Goal: Task Accomplishment & Management: Complete application form

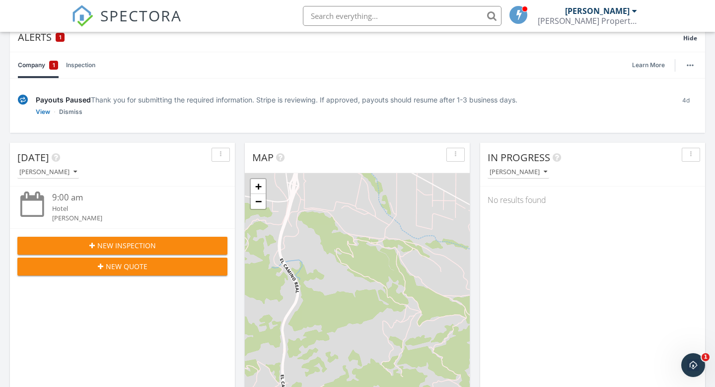
scroll to position [99, 0]
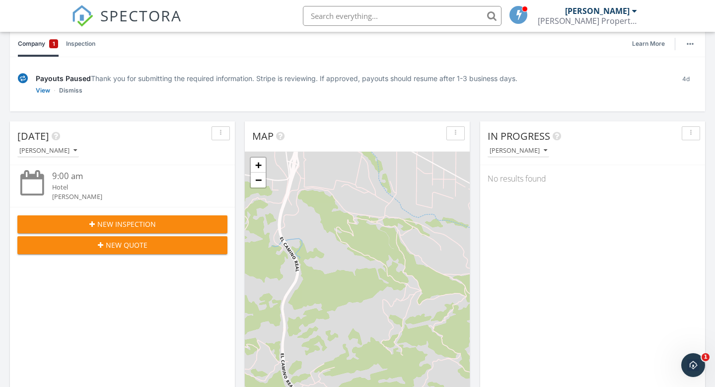
click at [167, 226] on div "New Inspection" at bounding box center [122, 224] width 194 height 10
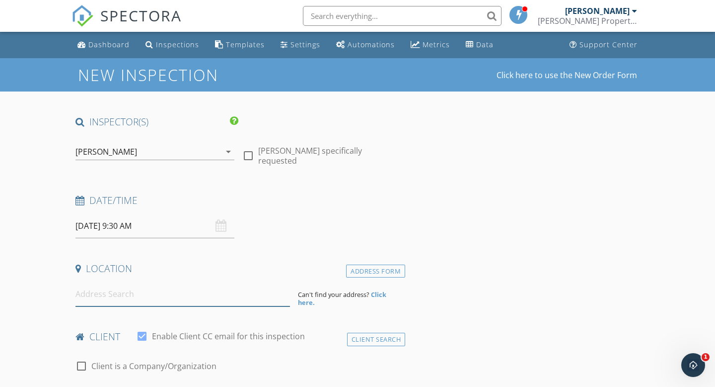
click at [174, 300] on input at bounding box center [183, 294] width 215 height 24
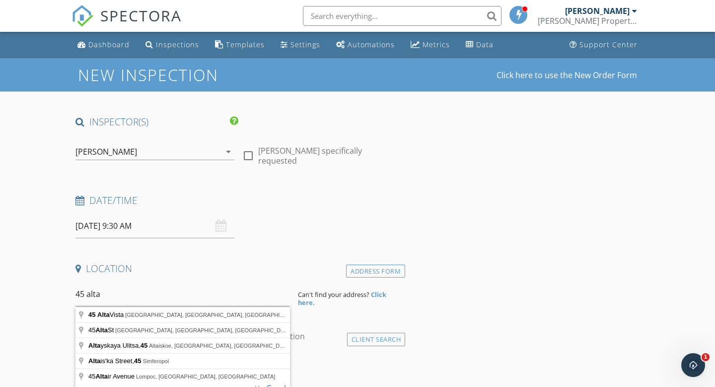
type input "45 Alta Vista, Solvang, CA, USA"
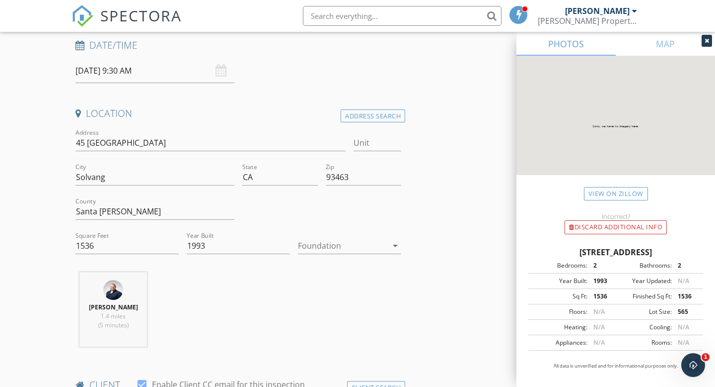
scroll to position [167, 0]
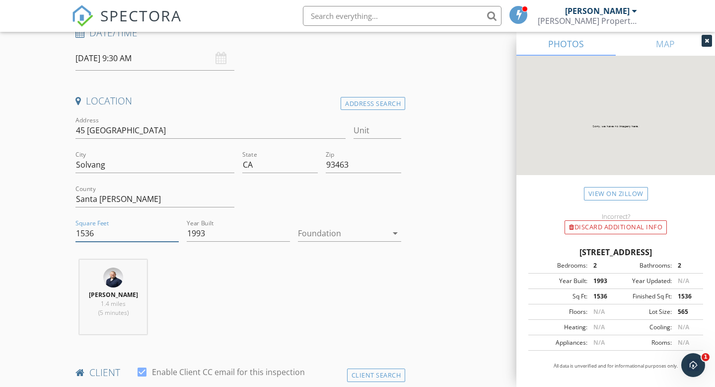
click at [92, 236] on input "1536" at bounding box center [127, 233] width 103 height 16
type input "1674"
click at [211, 234] on input "1993" at bounding box center [238, 233] width 103 height 16
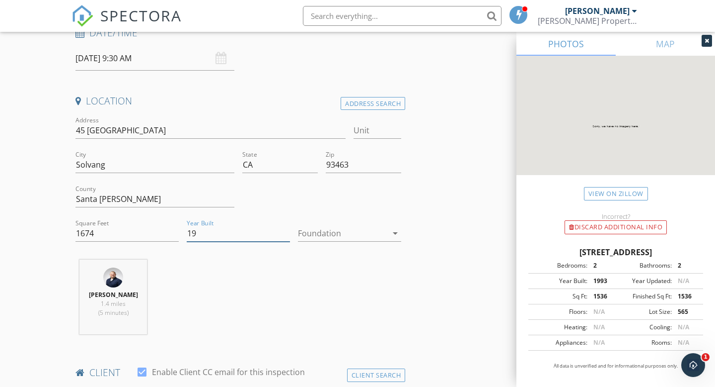
type input "1"
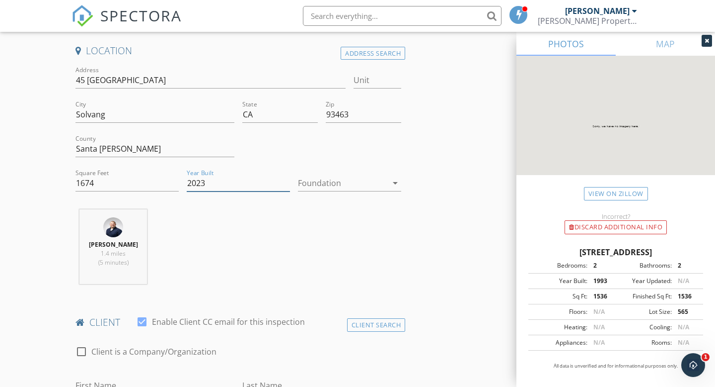
scroll to position [183, 0]
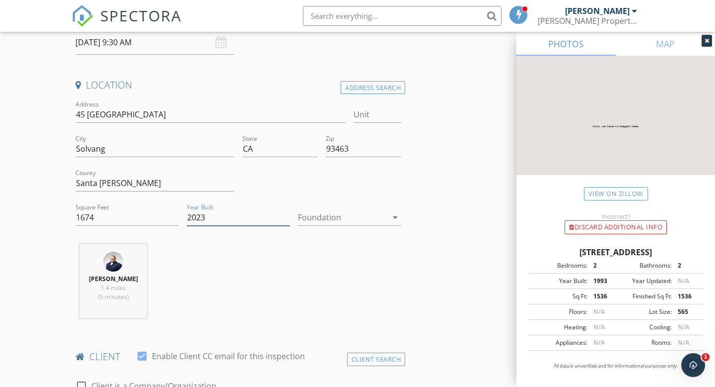
type input "2023"
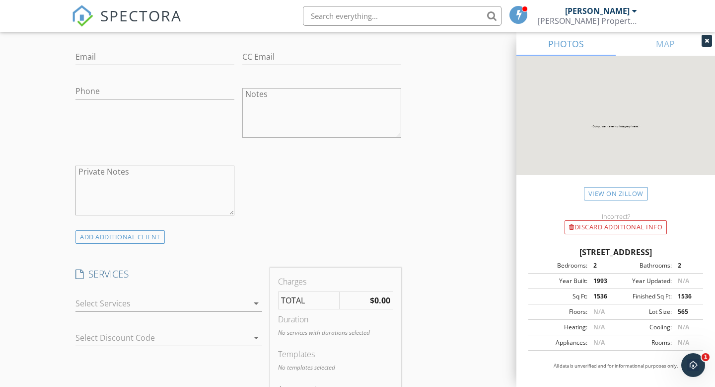
scroll to position [590, 0]
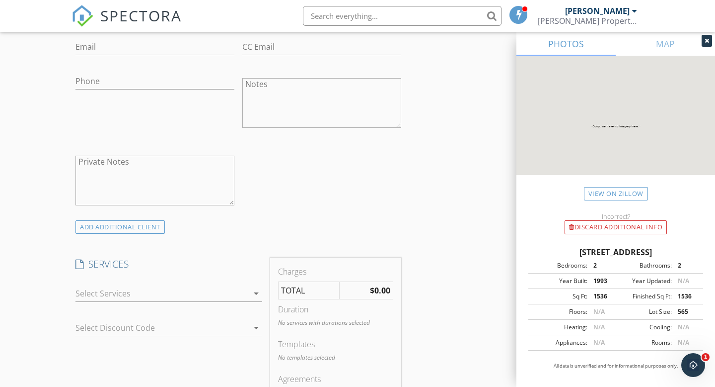
click at [234, 295] on div at bounding box center [162, 293] width 173 height 16
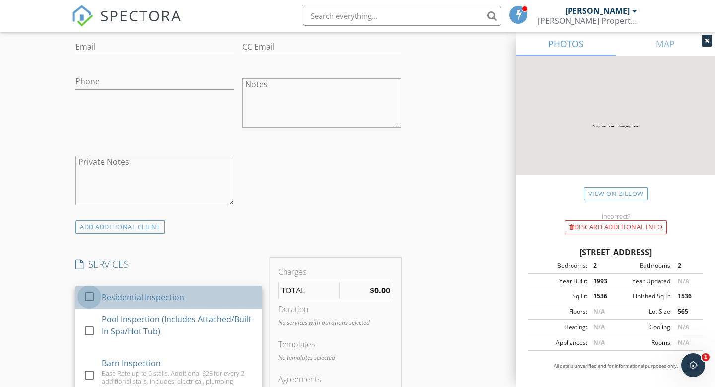
click at [90, 298] on div at bounding box center [89, 296] width 17 height 17
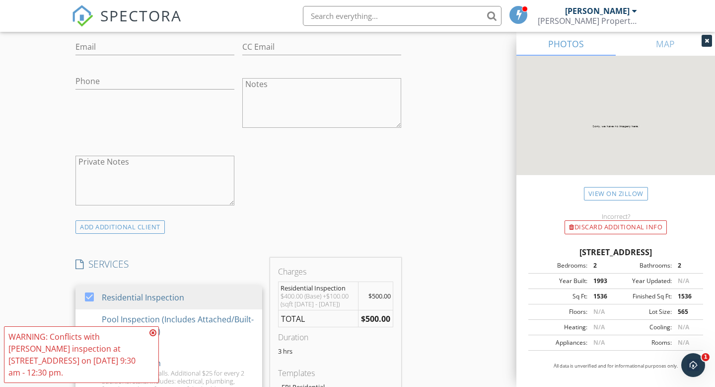
click at [153, 336] on icon at bounding box center [153, 332] width 7 height 8
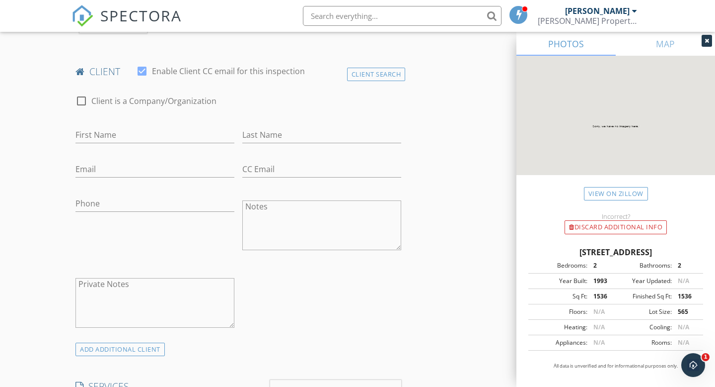
scroll to position [394, 0]
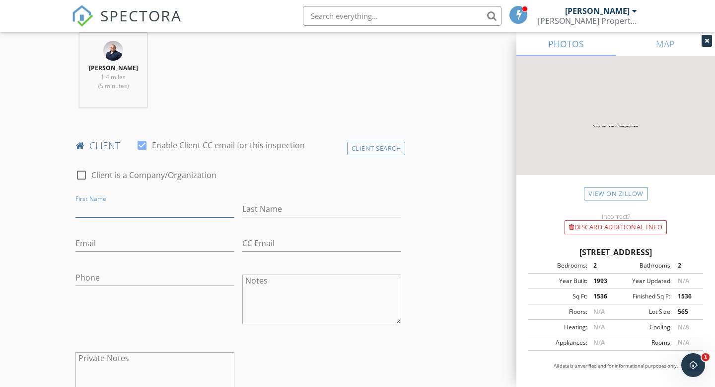
click at [134, 205] on input "First Name" at bounding box center [155, 209] width 159 height 16
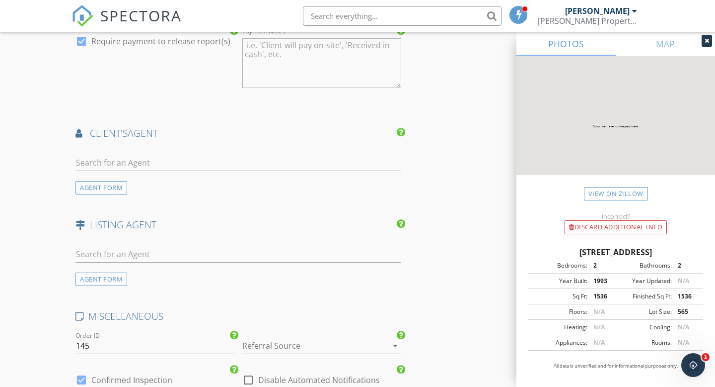
scroll to position [1127, 0]
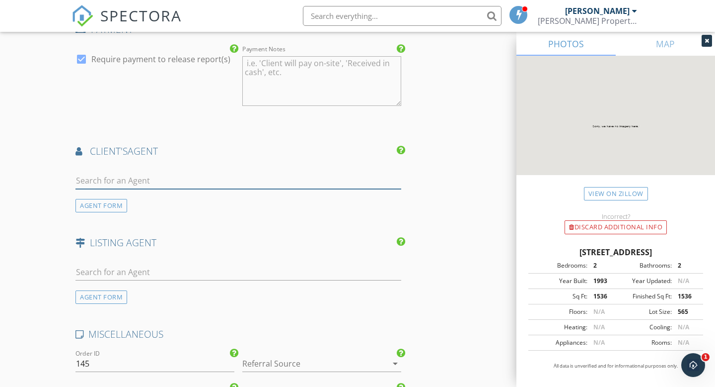
click at [142, 182] on input "text" at bounding box center [239, 180] width 326 height 16
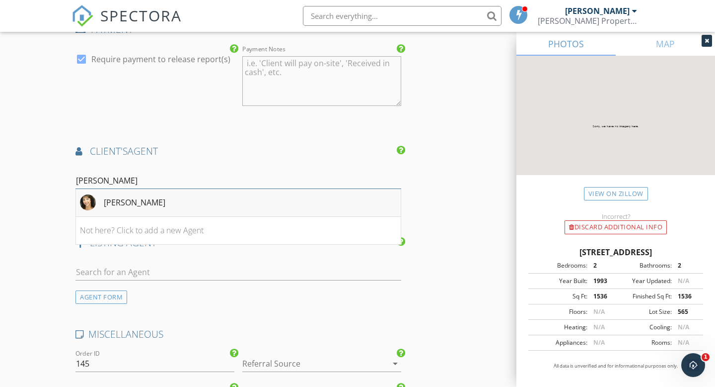
type input "carol"
click at [159, 212] on li "[PERSON_NAME]" at bounding box center [238, 203] width 325 height 28
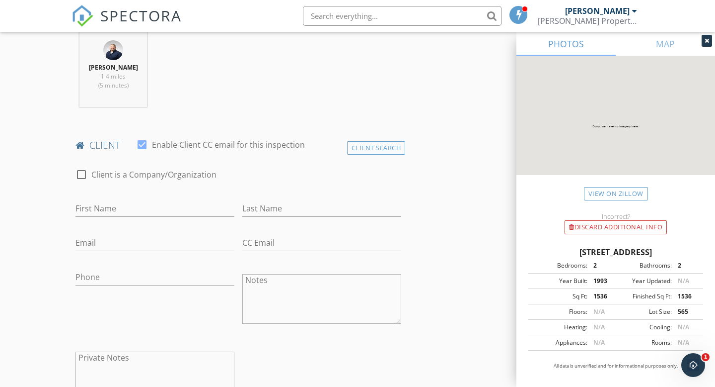
scroll to position [414, 0]
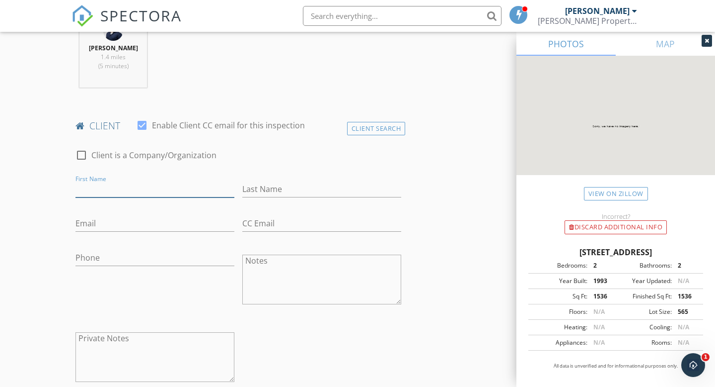
click at [113, 191] on input "First Name" at bounding box center [155, 189] width 159 height 16
type input "[PERSON_NAME]"
click at [101, 226] on input "Email" at bounding box center [155, 223] width 159 height 16
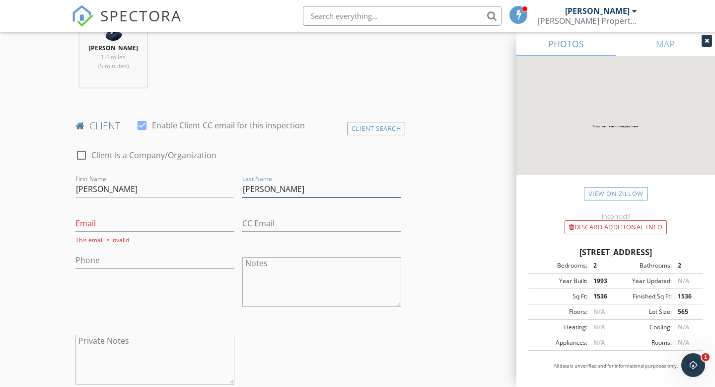
click at [264, 191] on input "Goldstien" at bounding box center [321, 189] width 159 height 16
click at [300, 190] on input "Goldseimtien" at bounding box center [321, 189] width 159 height 16
type input "Goldseim"
click at [156, 221] on input "Email" at bounding box center [155, 223] width 159 height 16
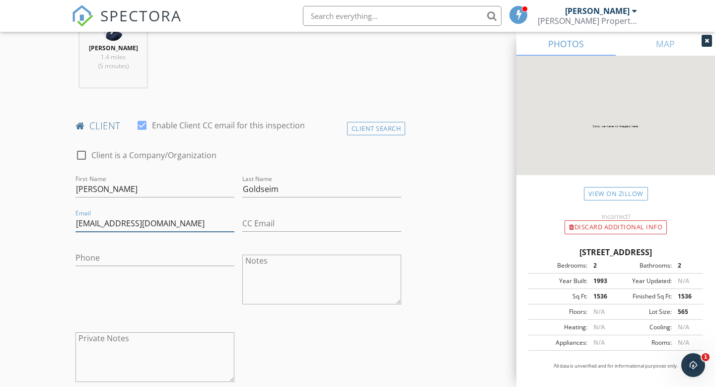
type input "[EMAIL_ADDRESS][DOMAIN_NAME]"
click at [146, 247] on div "Phone" at bounding box center [155, 259] width 159 height 32
click at [129, 257] on input "Phone" at bounding box center [155, 257] width 159 height 16
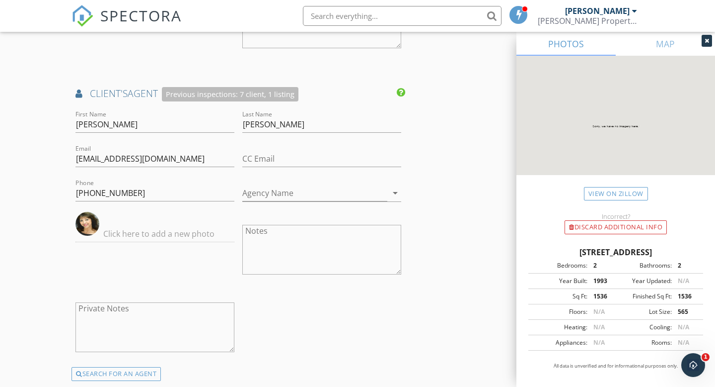
scroll to position [1169, 0]
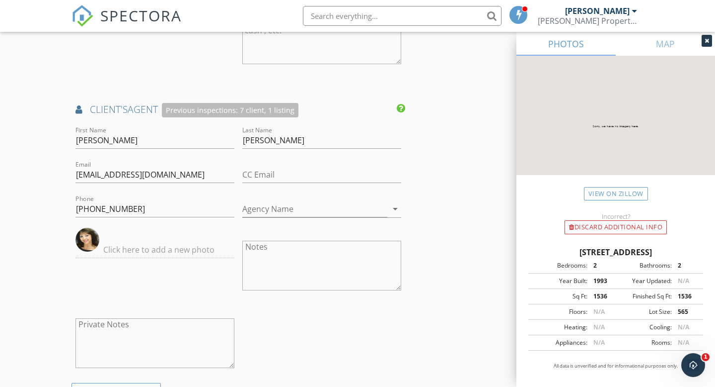
type input "[PHONE_NUMBER]"
click at [83, 109] on h4 "client's AGENT Previous inspections: 7 client, 1 listing" at bounding box center [239, 110] width 326 height 14
click at [76, 110] on icon at bounding box center [79, 109] width 7 height 9
click at [177, 106] on div "Previous inspections: 7 client, 1 listing" at bounding box center [230, 110] width 137 height 14
click at [181, 108] on div "Previous inspections: 7 client, 1 listing" at bounding box center [230, 110] width 137 height 14
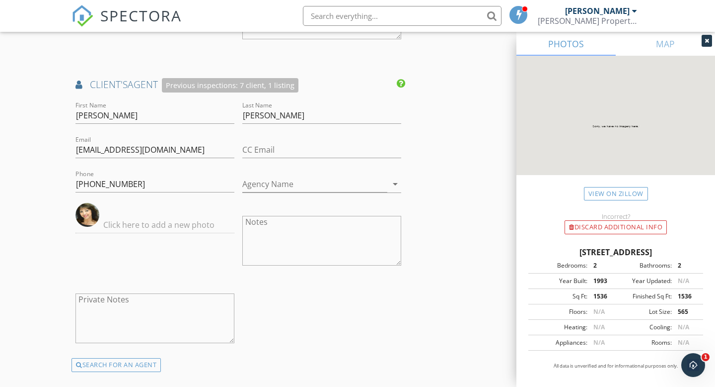
scroll to position [1152, 0]
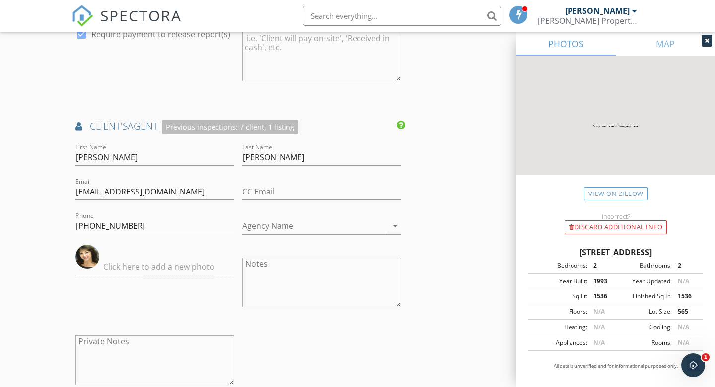
click at [78, 129] on icon at bounding box center [79, 126] width 7 height 9
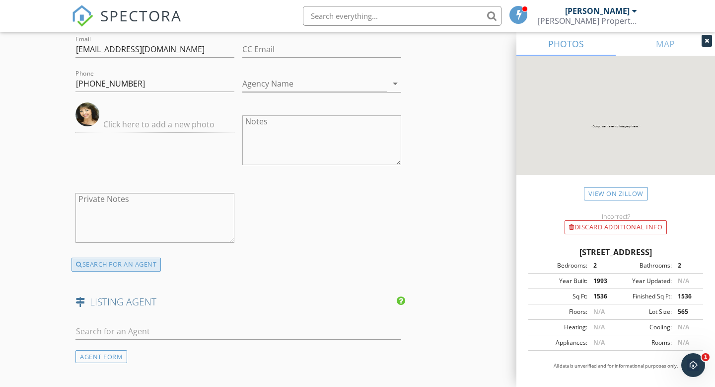
click at [105, 263] on div "SEARCH FOR AN AGENT" at bounding box center [116, 264] width 89 height 14
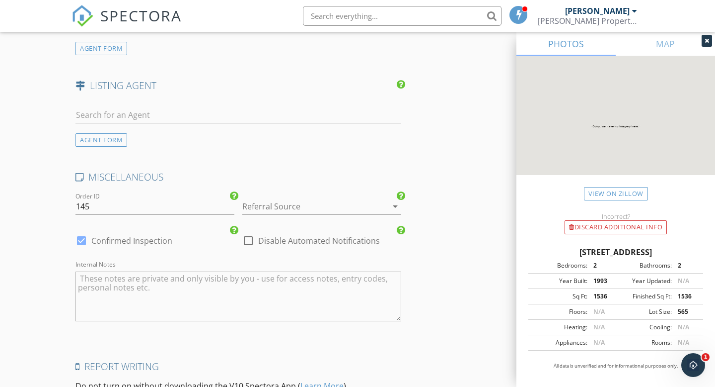
scroll to position [1255, 0]
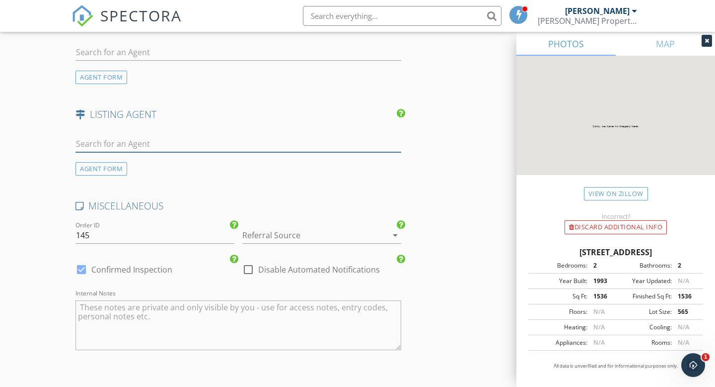
click at [118, 148] on input "text" at bounding box center [239, 144] width 326 height 16
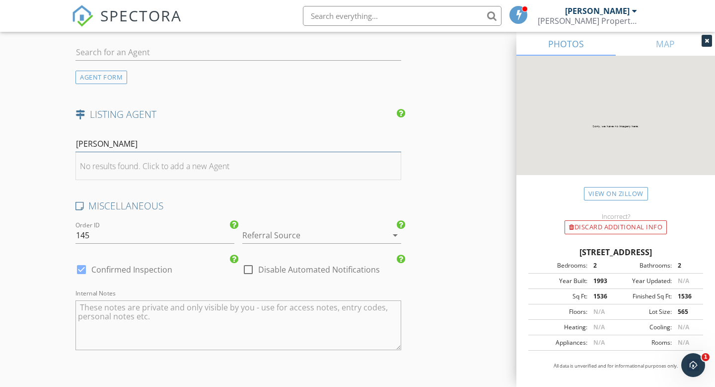
type input "[PERSON_NAME]"
click at [176, 164] on div "No results found. Click to add a new Agent" at bounding box center [155, 166] width 150 height 12
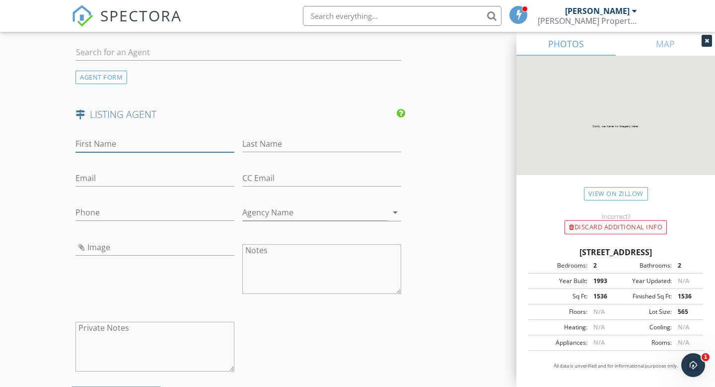
click at [127, 143] on input "First Name" at bounding box center [155, 144] width 159 height 16
type input "[PERSON_NAME]"
click at [282, 141] on input "Last Name" at bounding box center [321, 144] width 159 height 16
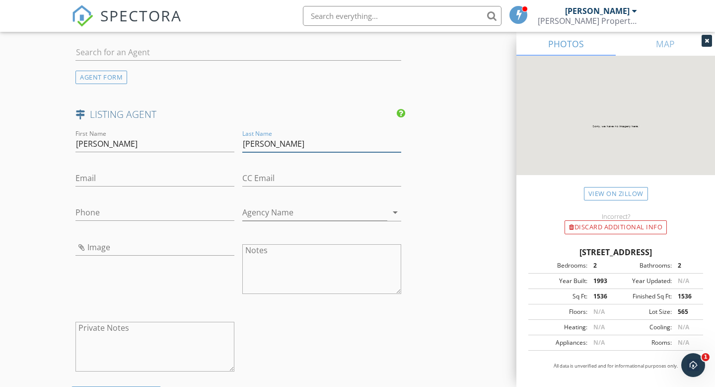
type input "[PERSON_NAME]"
click at [145, 173] on input "Email" at bounding box center [155, 178] width 159 height 16
paste input "[EMAIL_ADDRESS][DOMAIN_NAME]"
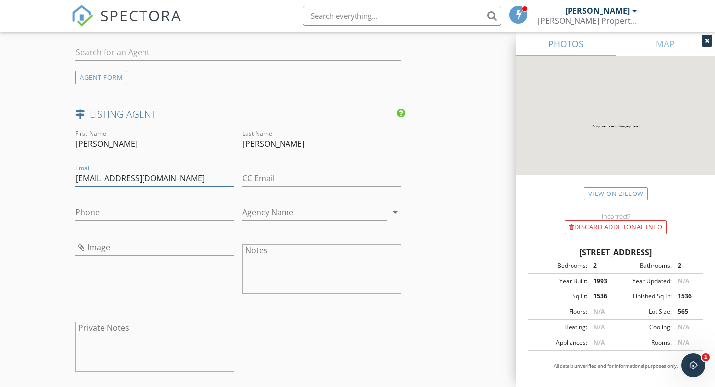
type input "[EMAIL_ADDRESS][DOMAIN_NAME]"
click at [121, 208] on input "Phone" at bounding box center [155, 212] width 159 height 16
paste input "[PHONE_NUMBER]"
type input "[PHONE_NUMBER]"
click at [106, 246] on input "Image" at bounding box center [155, 247] width 159 height 16
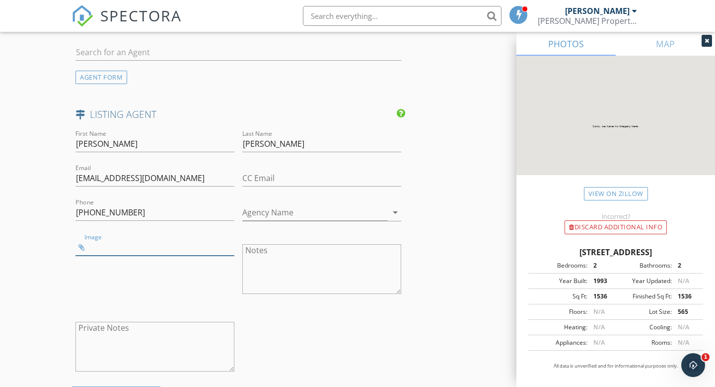
click at [79, 247] on input "Image" at bounding box center [155, 247] width 159 height 16
type input "Paul-Baptiste copy.jpg"
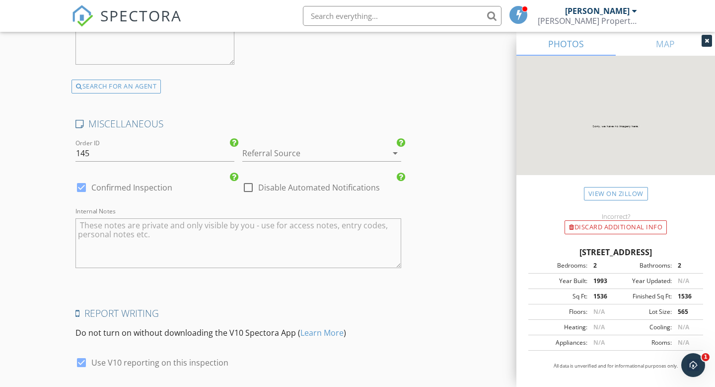
scroll to position [1637, 0]
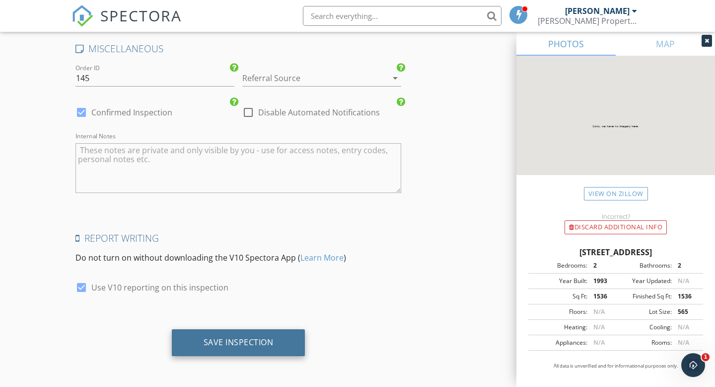
click at [259, 340] on div "Save Inspection" at bounding box center [239, 342] width 70 height 10
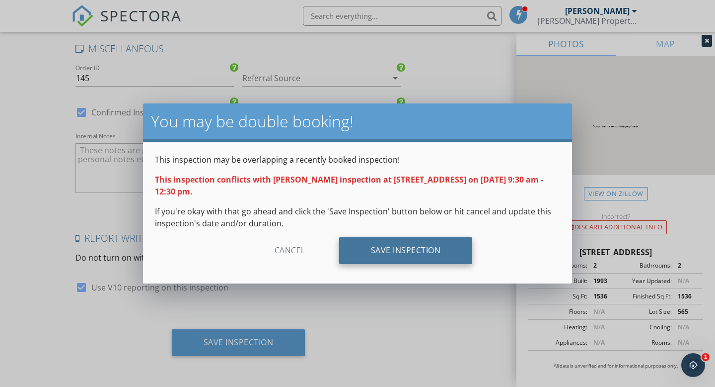
click at [415, 252] on div "Save Inspection" at bounding box center [406, 250] width 134 height 27
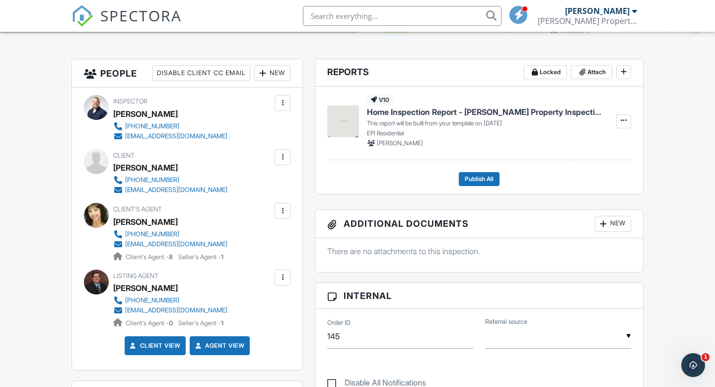
click at [280, 214] on div at bounding box center [283, 211] width 10 height 10
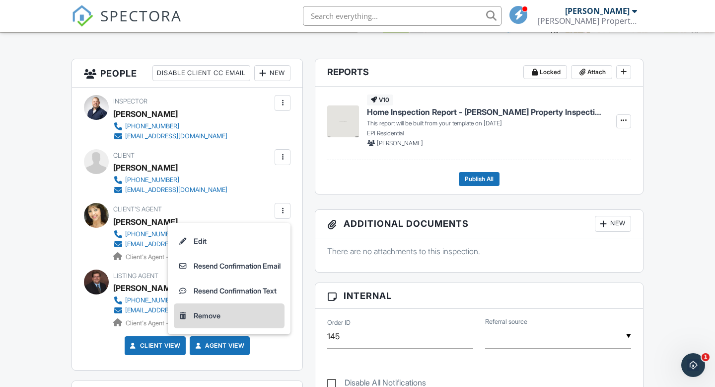
click at [206, 320] on li "Remove" at bounding box center [229, 315] width 111 height 25
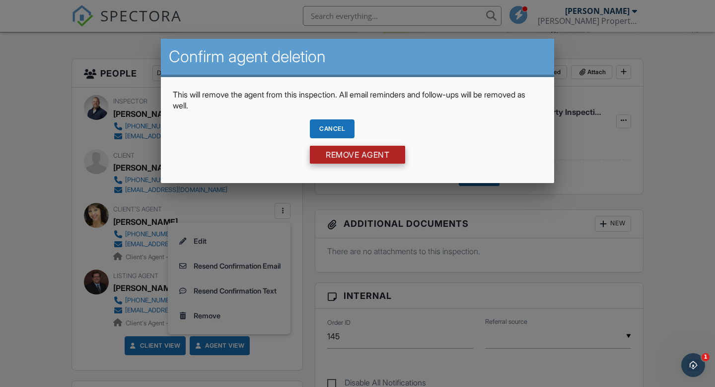
click at [340, 157] on input "Remove Agent" at bounding box center [357, 155] width 95 height 18
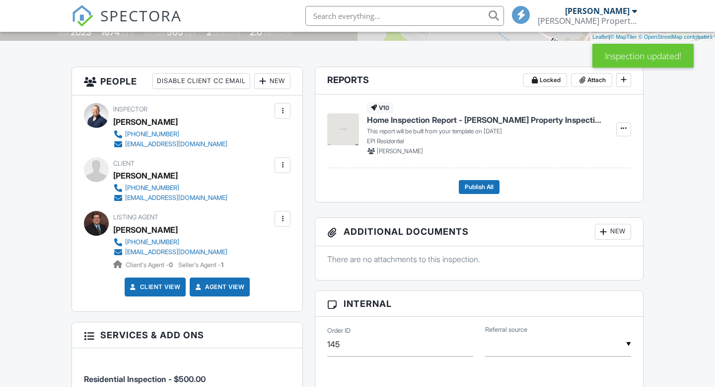
click at [271, 79] on div "New" at bounding box center [272, 81] width 36 height 16
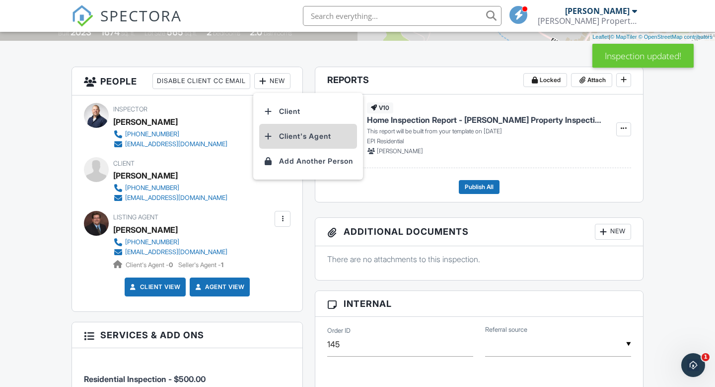
click at [293, 130] on li "Client's Agent" at bounding box center [308, 136] width 98 height 25
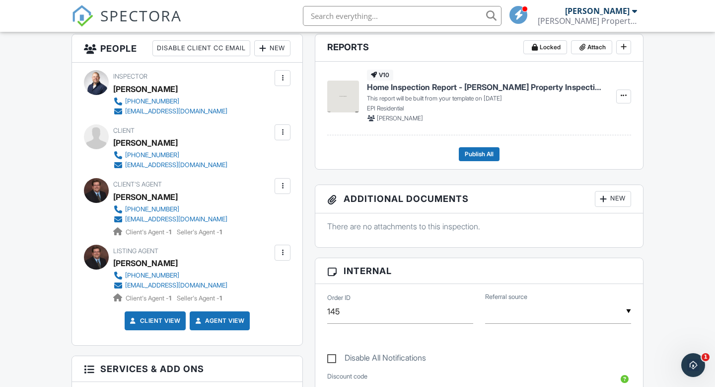
scroll to position [259, 0]
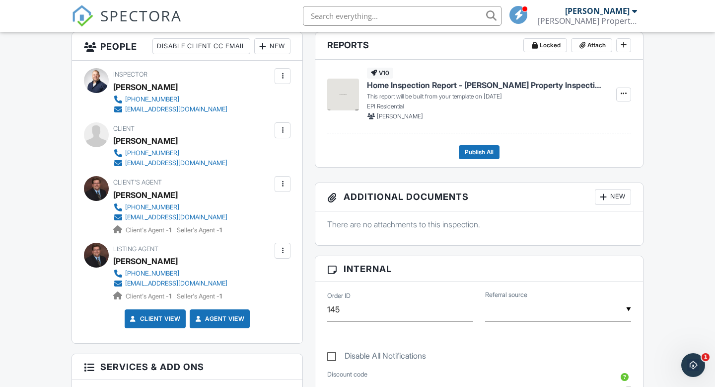
click at [280, 251] on div at bounding box center [283, 250] width 10 height 10
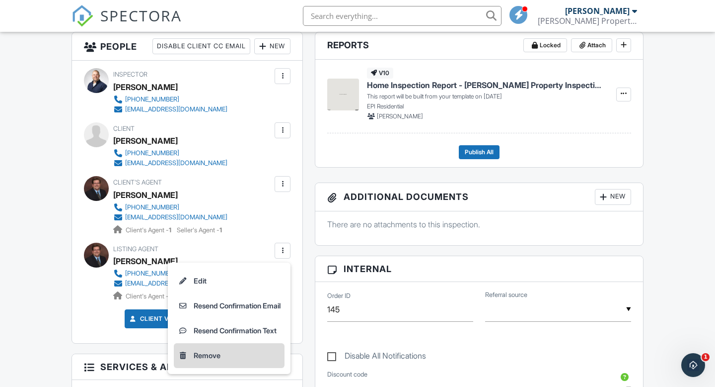
click at [217, 353] on li "Remove" at bounding box center [229, 355] width 111 height 25
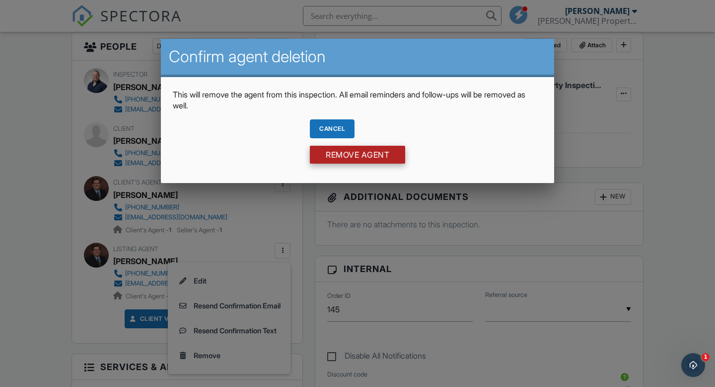
click at [350, 155] on input "Remove Agent" at bounding box center [357, 155] width 95 height 18
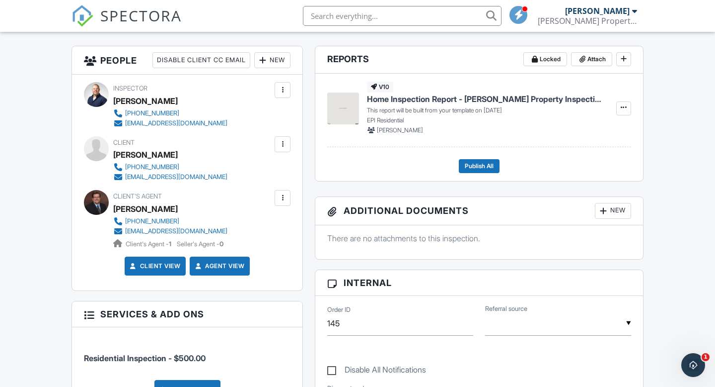
scroll to position [253, 0]
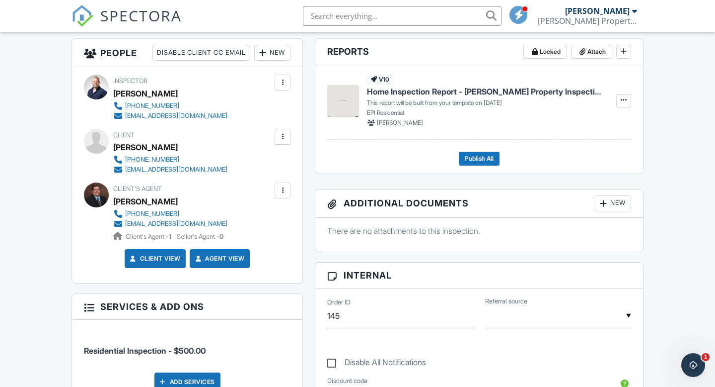
click at [275, 54] on div "New" at bounding box center [272, 53] width 36 height 16
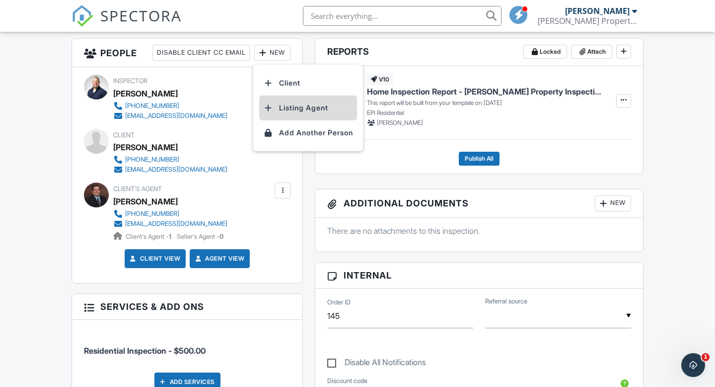
click at [312, 109] on li "Listing Agent" at bounding box center [308, 107] width 98 height 25
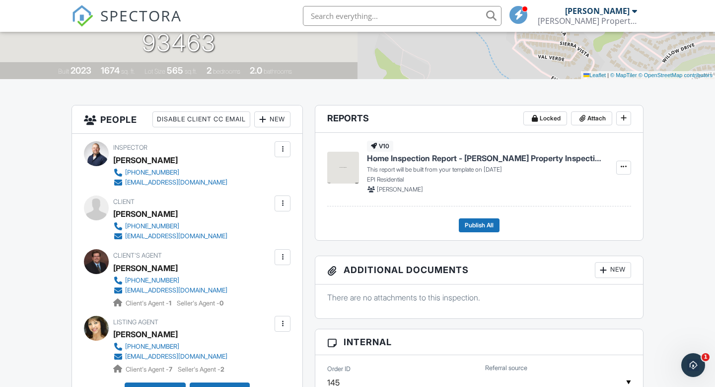
scroll to position [163, 0]
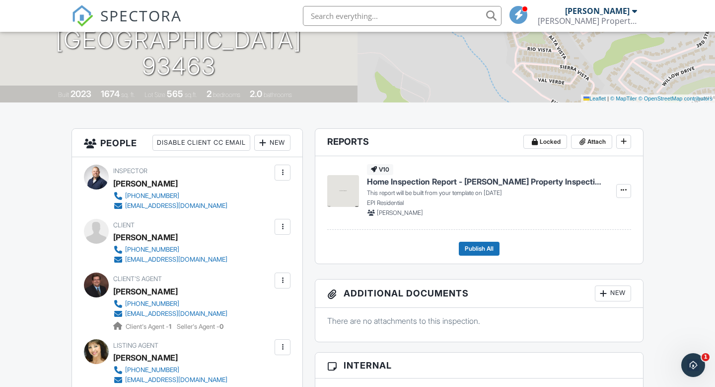
click at [282, 226] on div at bounding box center [283, 227] width 10 height 10
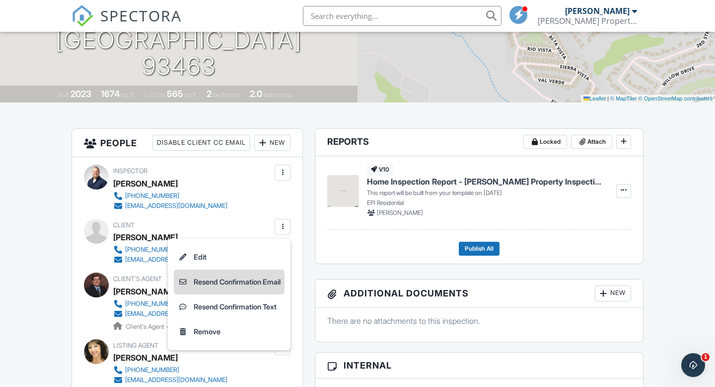
click at [259, 289] on li "Resend Confirmation Email" at bounding box center [229, 281] width 111 height 25
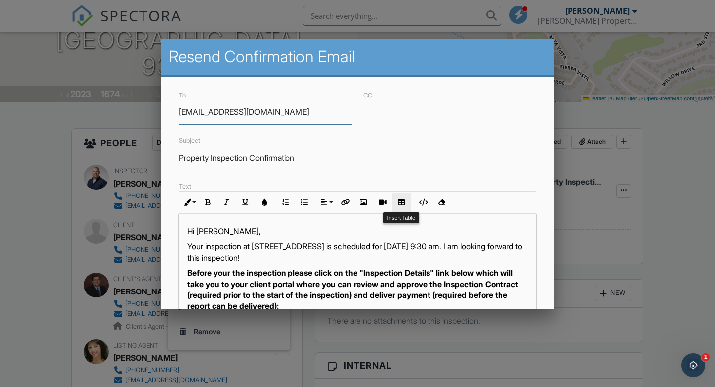
scroll to position [218, 0]
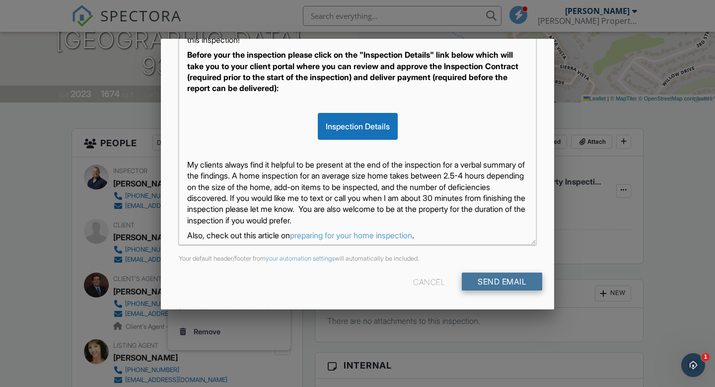
click at [482, 280] on input "Send Email" at bounding box center [502, 281] width 80 height 18
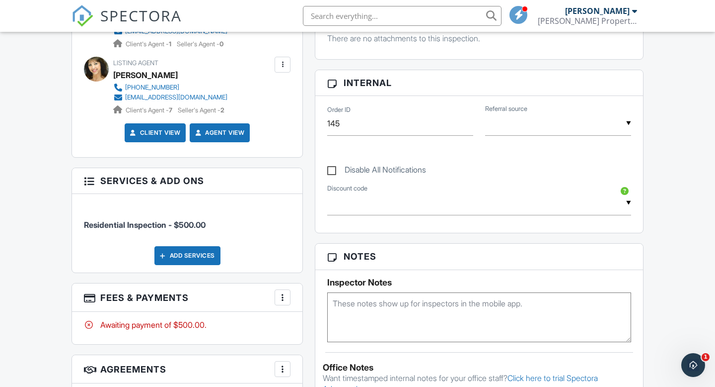
scroll to position [289, 0]
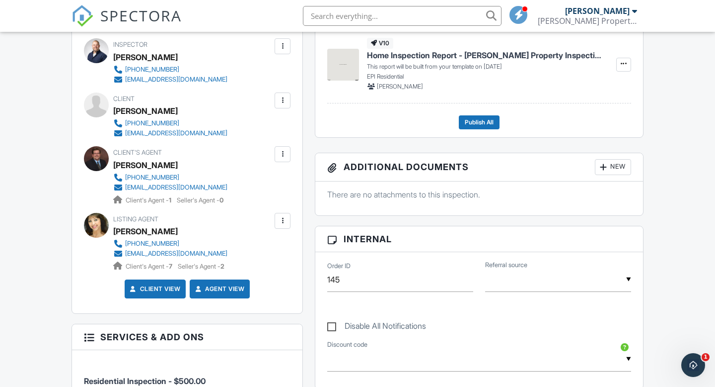
click at [284, 156] on div at bounding box center [283, 154] width 10 height 10
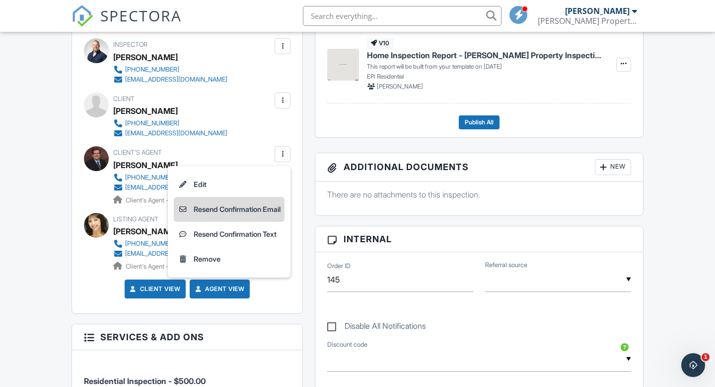
click at [260, 208] on li "Resend Confirmation Email" at bounding box center [229, 209] width 111 height 25
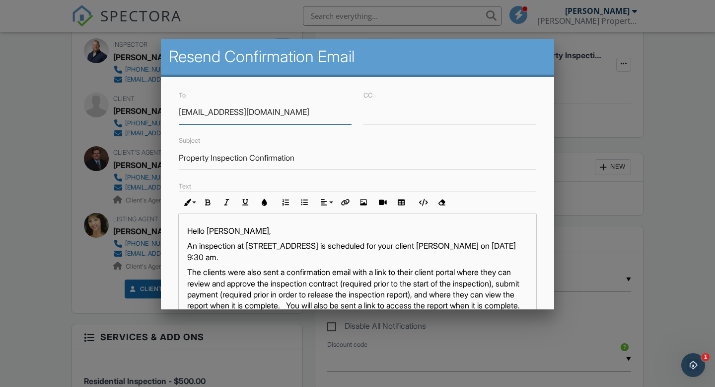
scroll to position [218, 0]
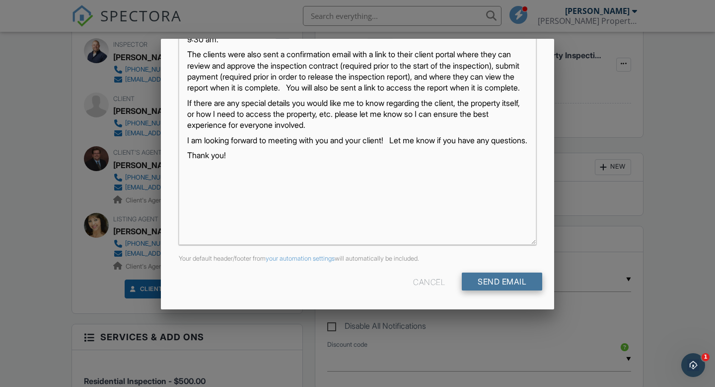
click at [504, 284] on input "Send Email" at bounding box center [502, 281] width 80 height 18
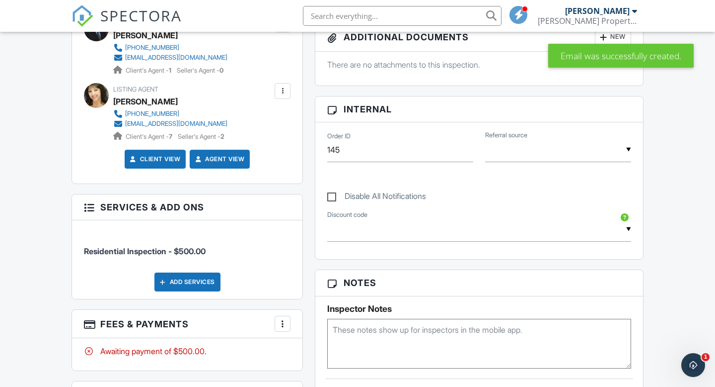
scroll to position [395, 0]
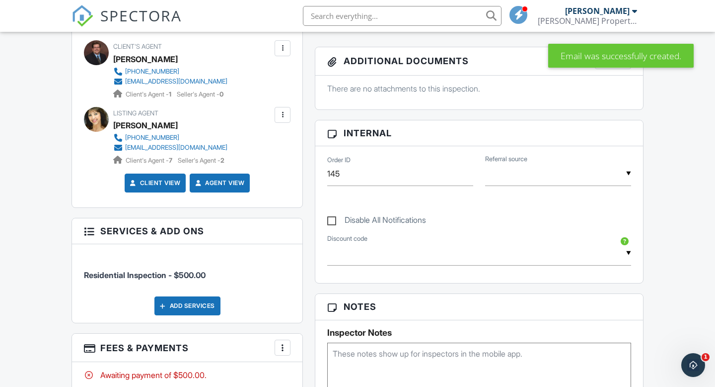
click at [282, 50] on div at bounding box center [283, 48] width 10 height 10
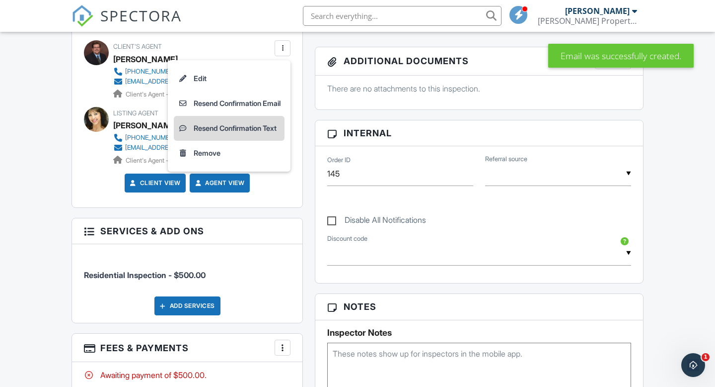
click at [255, 128] on li "Resend Confirmation Text" at bounding box center [229, 128] width 111 height 25
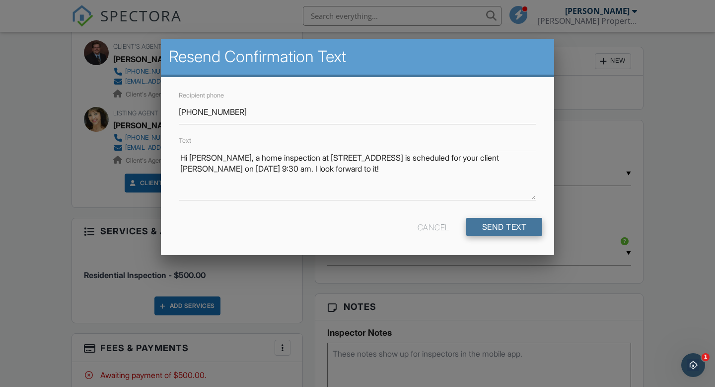
click at [496, 229] on input "Send Text" at bounding box center [505, 227] width 77 height 18
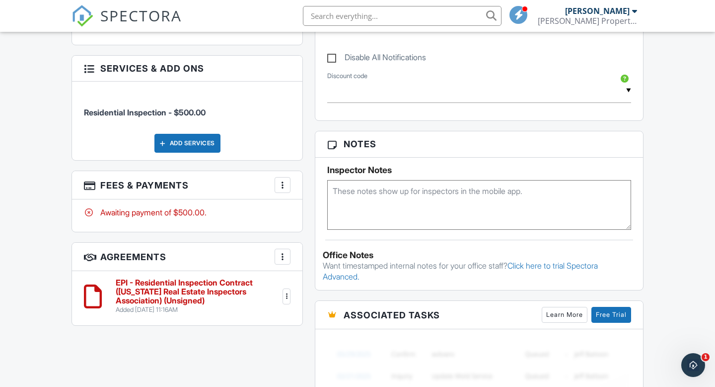
scroll to position [489, 0]
